Goal: Task Accomplishment & Management: Use online tool/utility

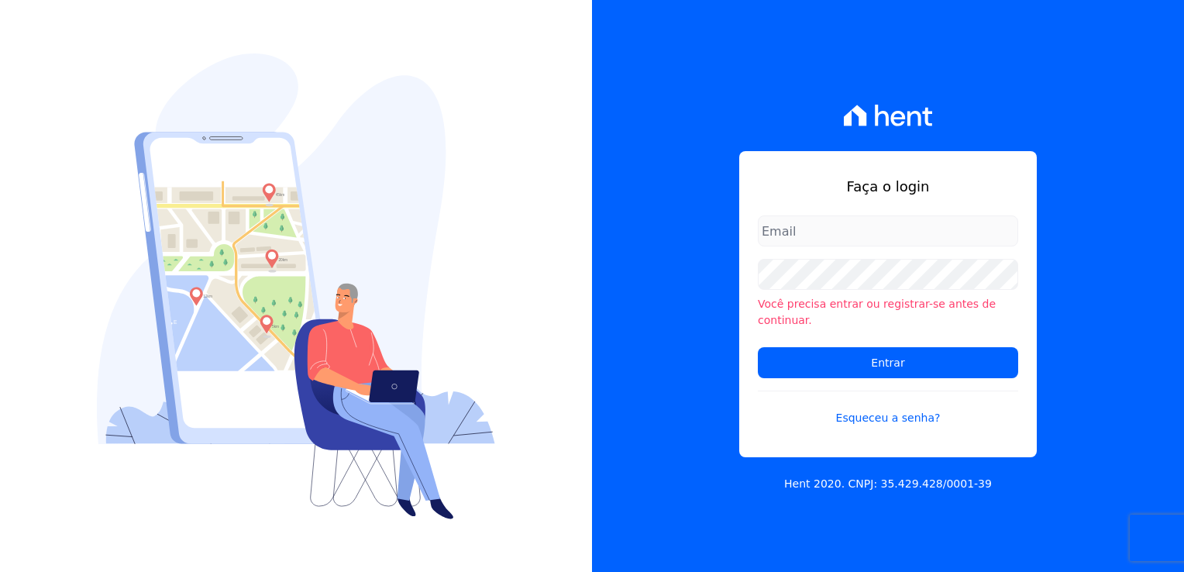
click at [840, 236] on input "email" at bounding box center [888, 230] width 260 height 31
type input "[EMAIL_ADDRESS][DOMAIN_NAME]"
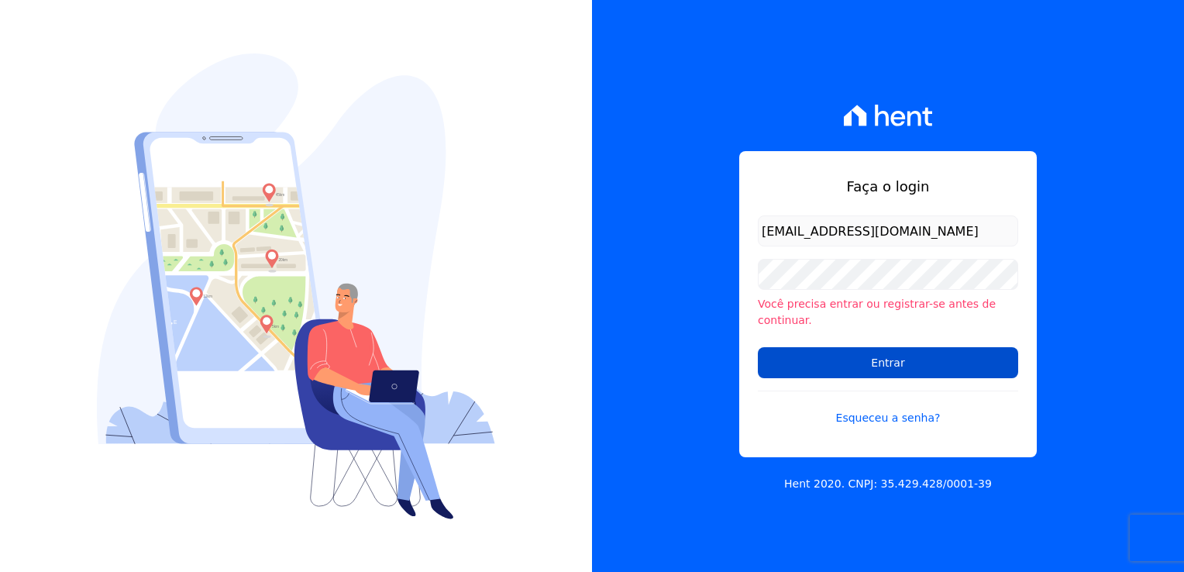
click at [936, 357] on input "Entrar" at bounding box center [888, 362] width 260 height 31
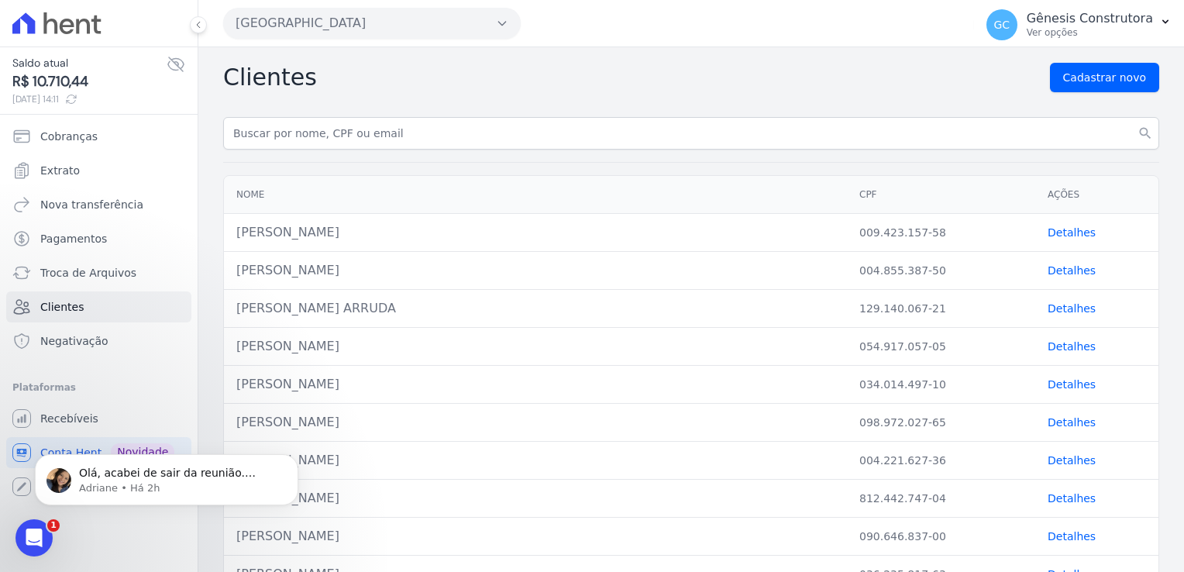
click at [295, 36] on button "Estação Nogueira" at bounding box center [372, 23] width 298 height 31
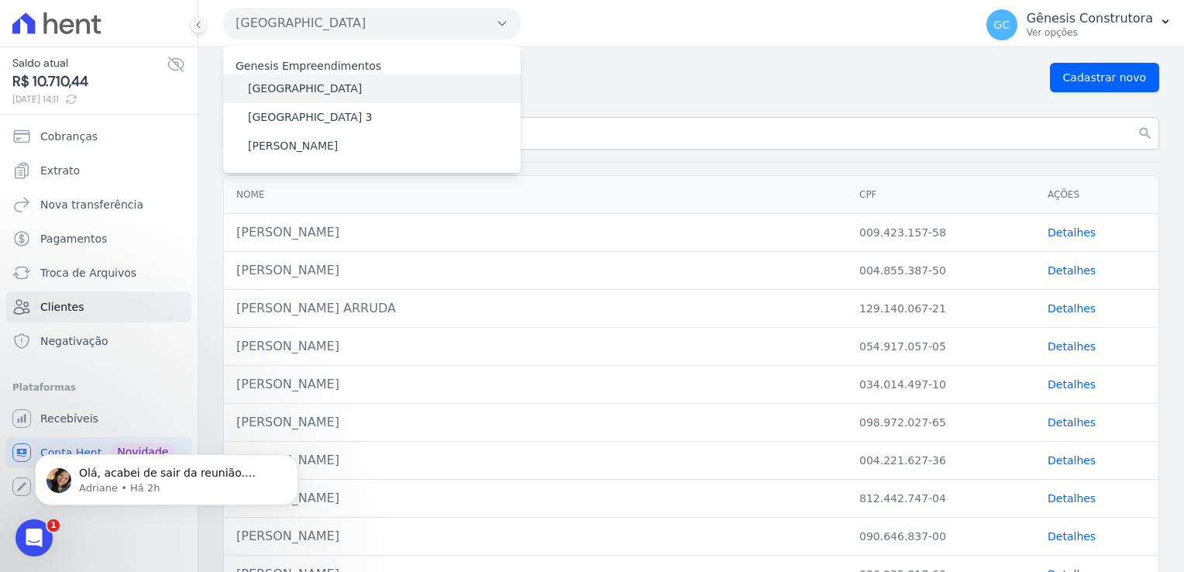
click at [314, 91] on label "Estação Nogueira" at bounding box center [305, 89] width 114 height 16
click at [0, 0] on input "Estação Nogueira" at bounding box center [0, 0] width 0 height 0
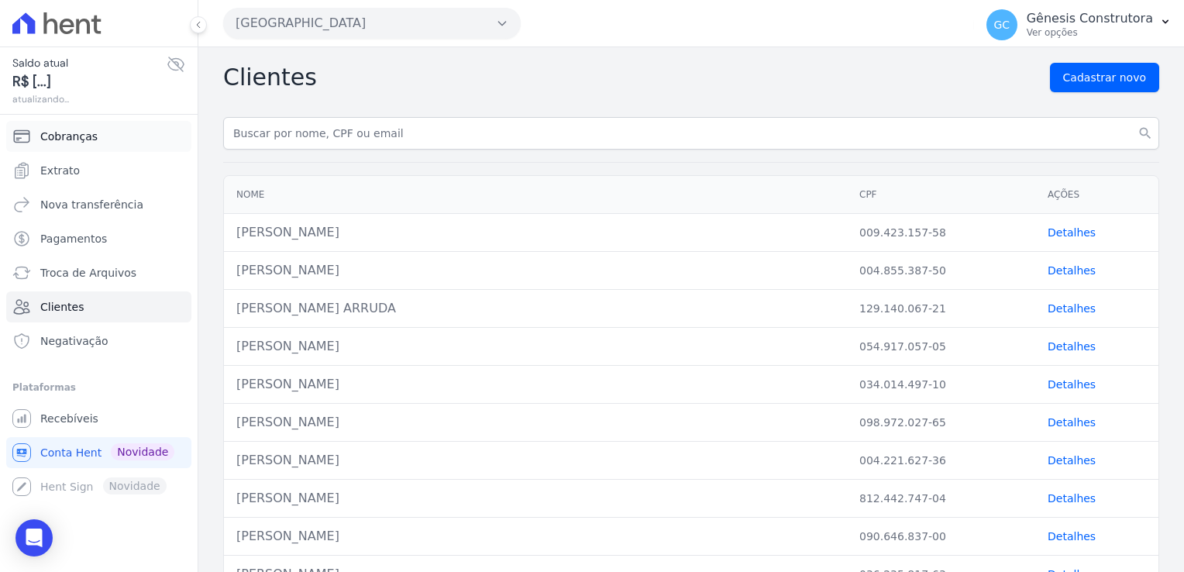
click at [84, 144] on link "Cobranças" at bounding box center [98, 136] width 185 height 31
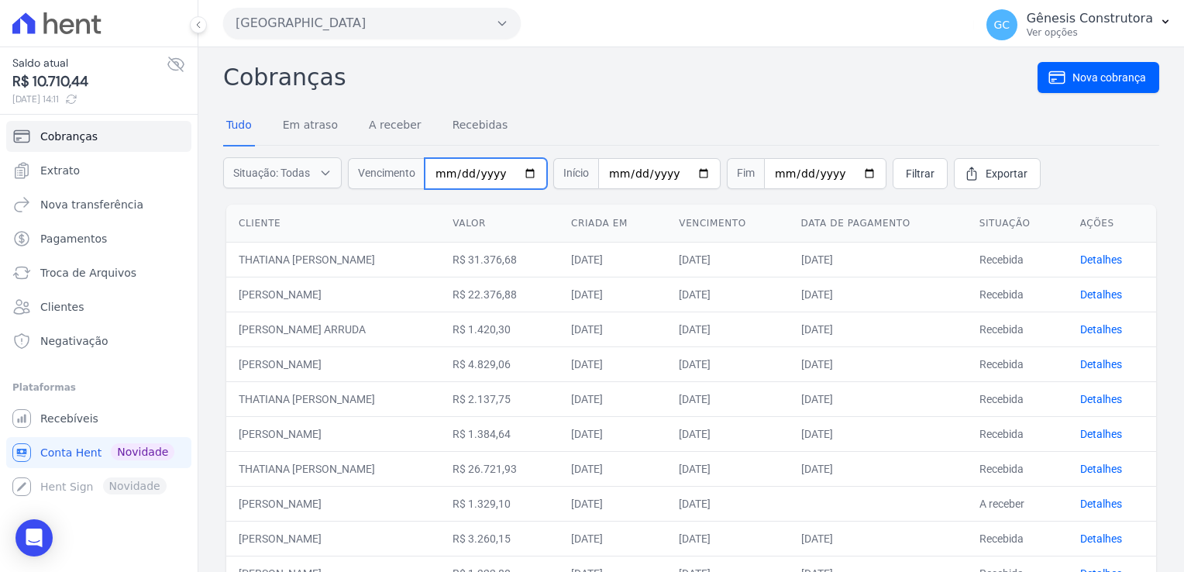
click at [443, 180] on input "date" at bounding box center [486, 173] width 122 height 31
type input "2025-09-17"
click at [906, 178] on span "Filtrar" at bounding box center [920, 174] width 29 height 16
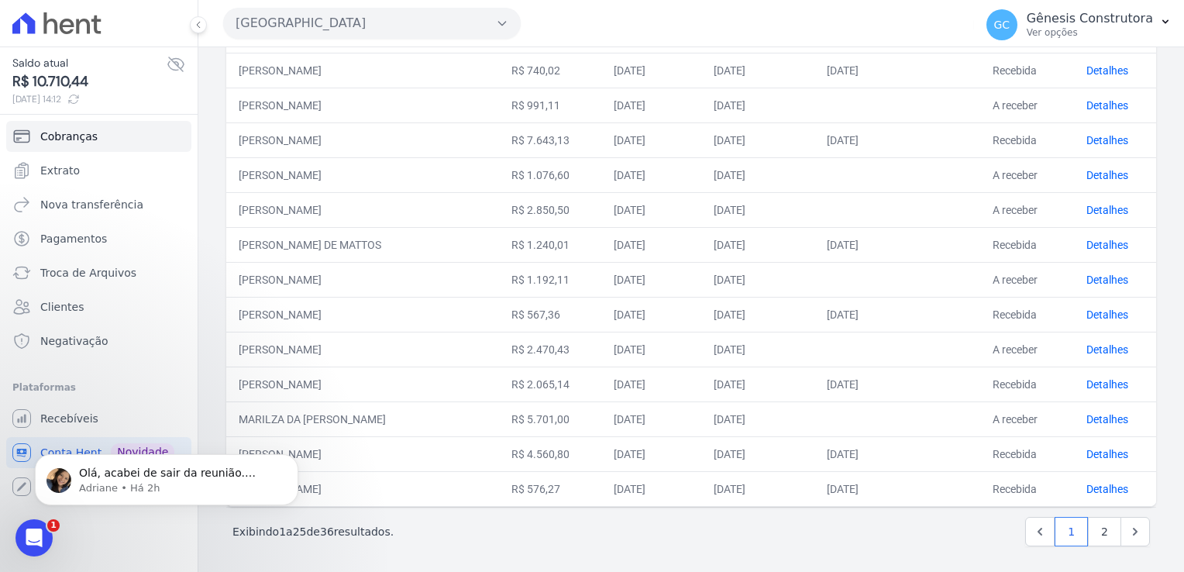
scroll to position [608, 0]
click at [1096, 417] on link "Detalhes" at bounding box center [1108, 419] width 42 height 12
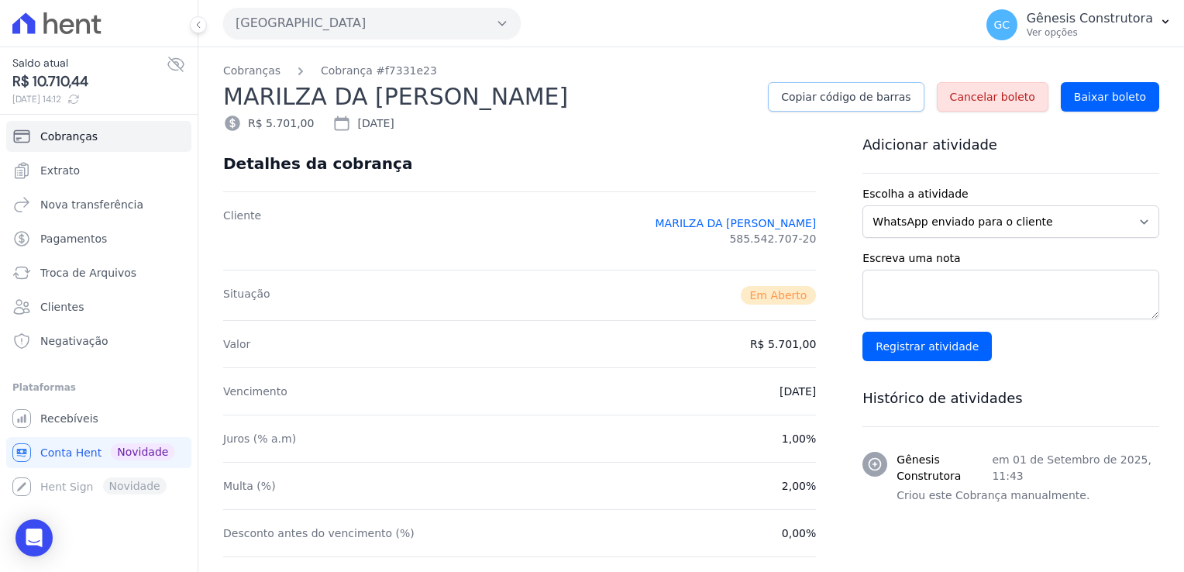
click at [840, 99] on span "Copiar código de barras" at bounding box center [845, 97] width 129 height 16
